Goal: Transaction & Acquisition: Register for event/course

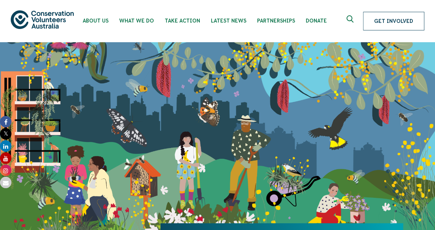
click at [387, 25] on link "Get Involved" at bounding box center [393, 21] width 61 height 19
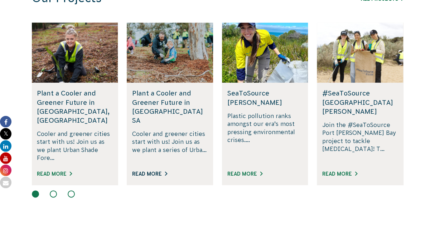
scroll to position [477, 0]
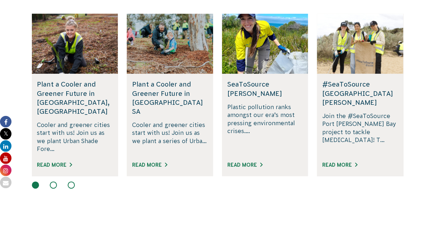
click at [54, 181] on button at bounding box center [53, 184] width 7 height 7
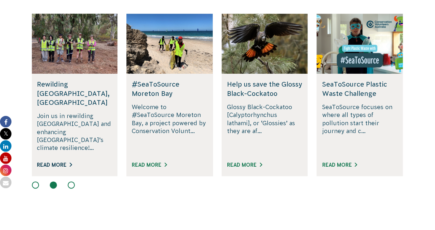
drag, startPoint x: 78, startPoint y: 82, endPoint x: 48, endPoint y: 153, distance: 77.4
click at [68, 181] on button at bounding box center [71, 184] width 7 height 7
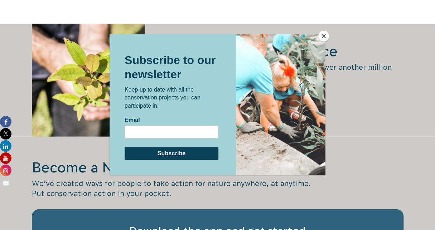
scroll to position [1073, 0]
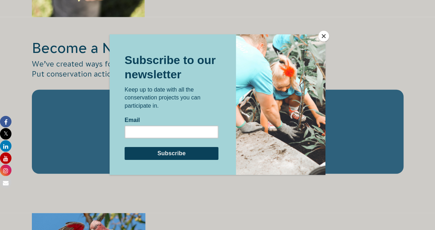
click at [323, 38] on button "Close" at bounding box center [323, 36] width 11 height 11
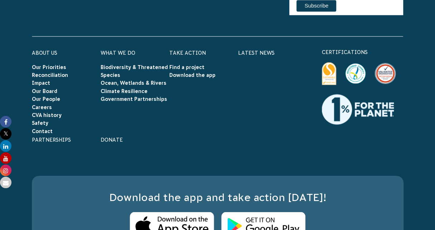
scroll to position [2200, 0]
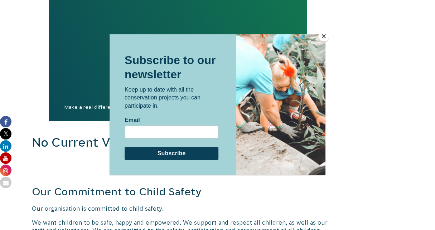
scroll to position [775, 0]
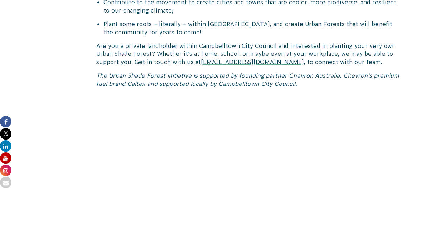
scroll to position [477, 0]
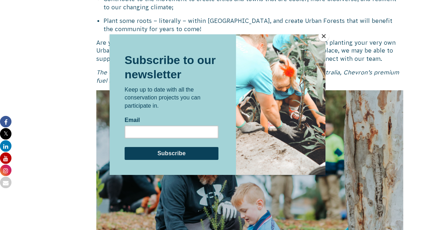
click at [321, 35] on button "Close" at bounding box center [323, 36] width 11 height 11
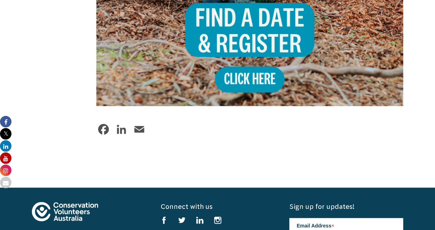
scroll to position [775, 0]
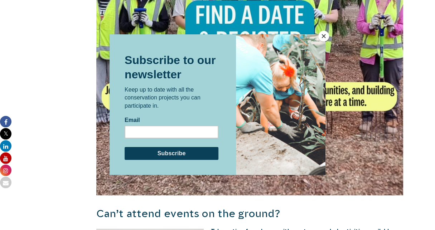
scroll to position [596, 0]
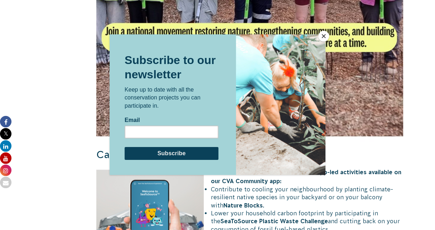
click at [321, 35] on button "Close" at bounding box center [323, 36] width 11 height 11
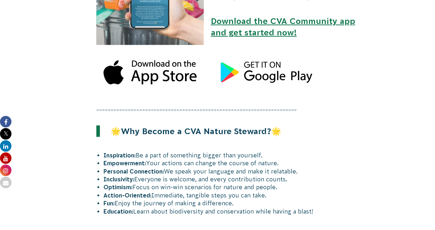
scroll to position [834, 0]
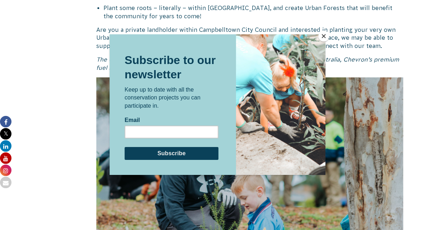
scroll to position [537, 0]
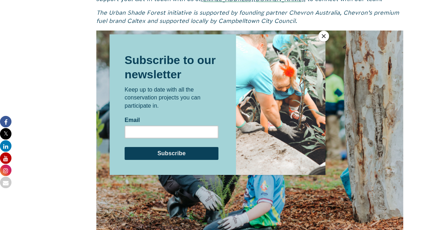
click at [323, 36] on button "Close" at bounding box center [323, 36] width 11 height 11
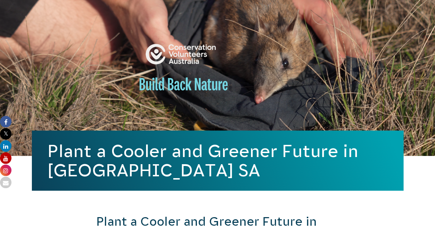
scroll to position [0, 0]
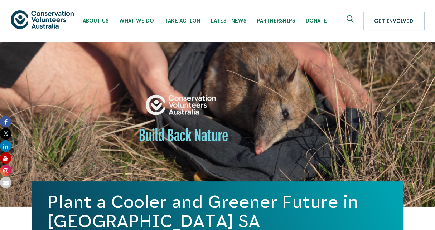
click at [385, 23] on link "Get Involved" at bounding box center [393, 21] width 61 height 19
